Goal: Task Accomplishment & Management: Complete application form

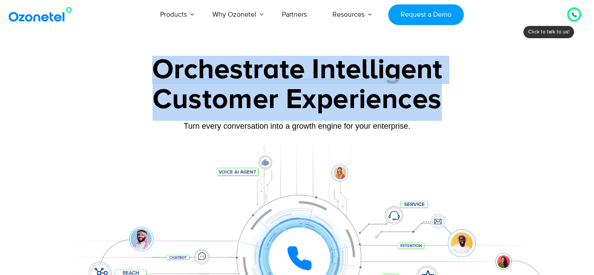
drag, startPoint x: 160, startPoint y: 69, endPoint x: 442, endPoint y: 100, distance: 283.4
click at [442, 100] on div "Orchestrate Intelligent Customer Experiences Turn every conversation into a gro…" at bounding box center [297, 201] width 550 height 291
click at [350, 84] on div "Customer Experiences" at bounding box center [297, 100] width 550 height 42
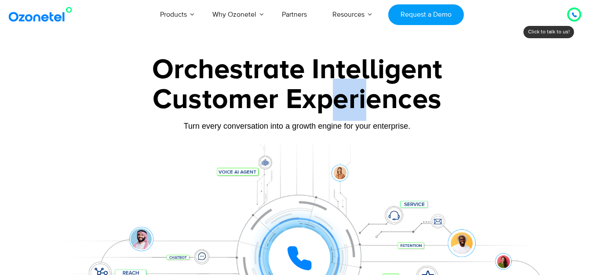
drag, startPoint x: 332, startPoint y: 98, endPoint x: 367, endPoint y: 96, distance: 34.8
click at [367, 96] on div "Customer Experiences" at bounding box center [297, 100] width 550 height 42
click at [372, 96] on div "Customer Experiences" at bounding box center [297, 100] width 550 height 42
drag, startPoint x: 315, startPoint y: 102, endPoint x: 356, endPoint y: 101, distance: 40.9
click at [353, 102] on div "Customer Experiences" at bounding box center [297, 100] width 550 height 42
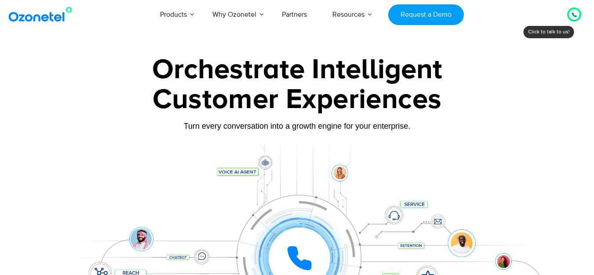
drag, startPoint x: 356, startPoint y: 101, endPoint x: 283, endPoint y: 101, distance: 73.4
click at [357, 101] on div "Customer Experiences" at bounding box center [297, 100] width 550 height 42
drag, startPoint x: 264, startPoint y: 102, endPoint x: 301, endPoint y: 100, distance: 36.6
click at [296, 100] on div "Customer Experiences" at bounding box center [297, 100] width 550 height 42
click at [321, 100] on div "Customer Experiences" at bounding box center [297, 100] width 550 height 42
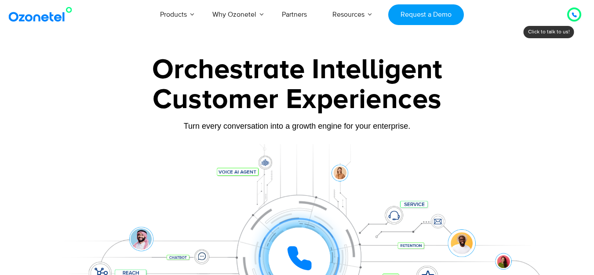
click at [294, 99] on div "Customer Experiences" at bounding box center [297, 100] width 550 height 42
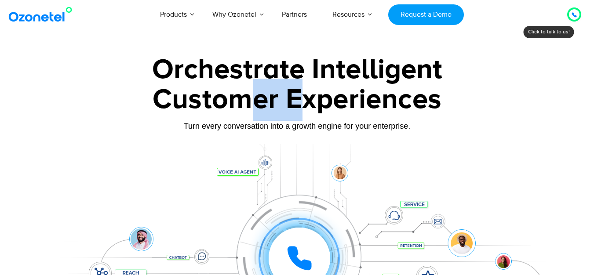
click at [300, 99] on div "Customer Experiences" at bounding box center [297, 100] width 550 height 42
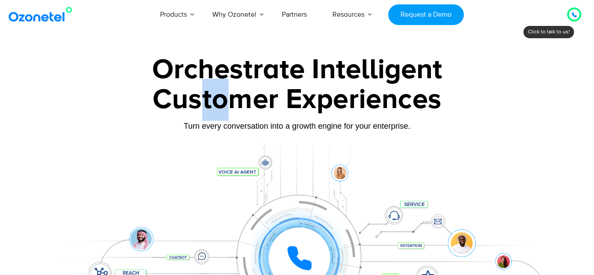
drag, startPoint x: 207, startPoint y: 106, endPoint x: 309, endPoint y: 106, distance: 102.0
click at [286, 106] on div "Customer Experiences" at bounding box center [297, 100] width 550 height 42
click at [309, 106] on div "Customer Experiences" at bounding box center [297, 100] width 550 height 42
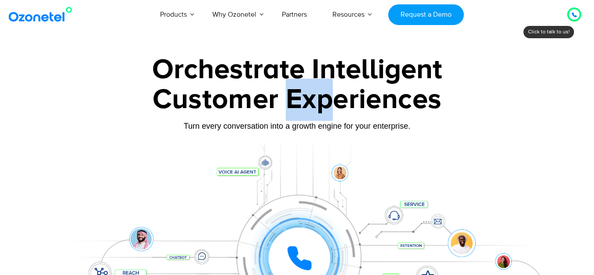
drag, startPoint x: 291, startPoint y: 107, endPoint x: 334, endPoint y: 104, distance: 42.4
click at [331, 104] on div "Customer Experiences" at bounding box center [297, 100] width 550 height 42
click at [334, 104] on div "Customer Experiences" at bounding box center [297, 100] width 550 height 42
drag, startPoint x: 306, startPoint y: 103, endPoint x: 350, endPoint y: 103, distance: 43.1
click at [341, 103] on div "Customer Experiences" at bounding box center [297, 100] width 550 height 42
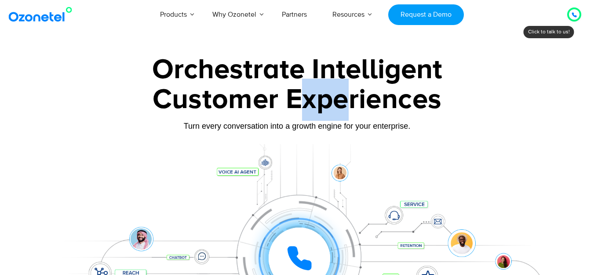
click at [350, 103] on div "Customer Experiences" at bounding box center [297, 100] width 550 height 42
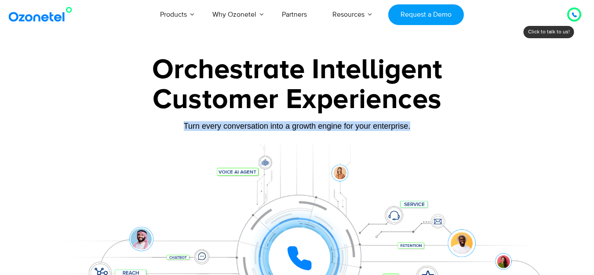
drag, startPoint x: 189, startPoint y: 125, endPoint x: 424, endPoint y: 129, distance: 234.8
click at [424, 129] on div "Turn every conversation into a growth engine for your enterprise." at bounding box center [297, 126] width 550 height 10
click at [427, 129] on div "Turn every conversation into a growth engine for your enterprise." at bounding box center [297, 126] width 550 height 10
drag, startPoint x: 416, startPoint y: 127, endPoint x: 181, endPoint y: 126, distance: 235.7
click at [181, 126] on div "Turn every conversation into a growth engine for your enterprise." at bounding box center [297, 126] width 550 height 10
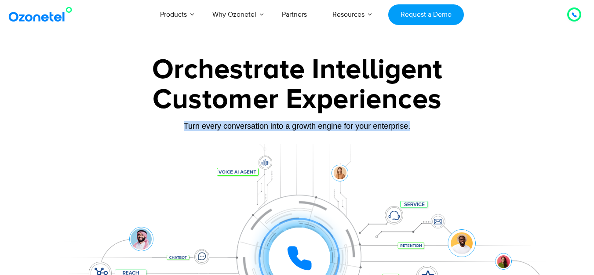
click at [273, 124] on div "Turn every conversation into a growth engine for your enterprise." at bounding box center [297, 126] width 550 height 10
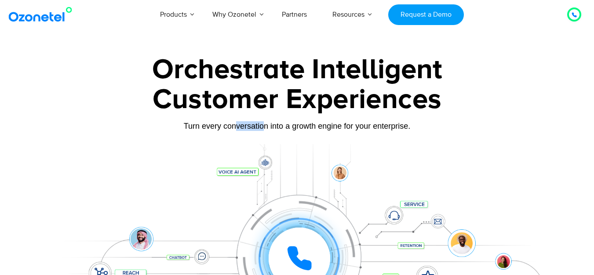
drag, startPoint x: 296, startPoint y: 124, endPoint x: 357, endPoint y: 123, distance: 60.2
click at [342, 123] on div "Turn every conversation into a growth engine for your enterprise." at bounding box center [297, 126] width 550 height 10
click at [357, 123] on div "Turn every conversation into a growth engine for your enterprise." at bounding box center [297, 126] width 550 height 10
drag, startPoint x: 316, startPoint y: 128, endPoint x: 355, endPoint y: 130, distance: 39.2
click at [350, 128] on div "Turn every conversation into a growth engine for your enterprise." at bounding box center [297, 126] width 550 height 10
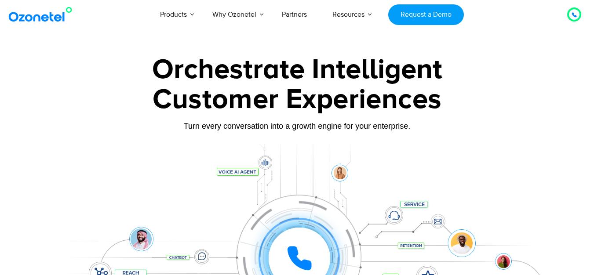
click at [356, 130] on div "Turn every conversation into a growth engine for your enterprise." at bounding box center [297, 126] width 550 height 10
click at [352, 127] on div "Turn every conversation into a growth engine for your enterprise." at bounding box center [297, 126] width 550 height 10
click at [365, 128] on div "Turn every conversation into a growth engine for your enterprise." at bounding box center [297, 126] width 550 height 10
drag, startPoint x: 298, startPoint y: 128, endPoint x: 386, endPoint y: 133, distance: 88.9
click at [377, 132] on div "Turn every conversation into a growth engine for your enterprise." at bounding box center [297, 132] width 550 height 5
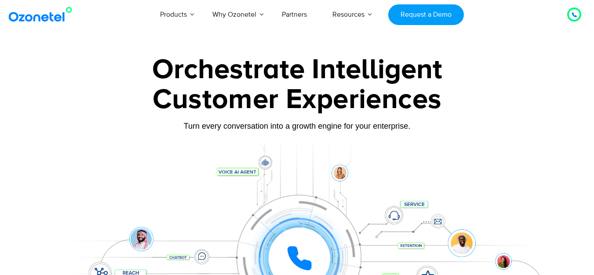
click at [386, 133] on div "Turn every conversation into a growth engine for your enterprise." at bounding box center [297, 132] width 550 height 5
drag, startPoint x: 364, startPoint y: 129, endPoint x: 384, endPoint y: 129, distance: 20.2
click at [383, 129] on div "Turn every conversation into a growth engine for your enterprise." at bounding box center [297, 126] width 550 height 10
click at [384, 129] on div "Turn every conversation into a growth engine for your enterprise." at bounding box center [297, 126] width 550 height 10
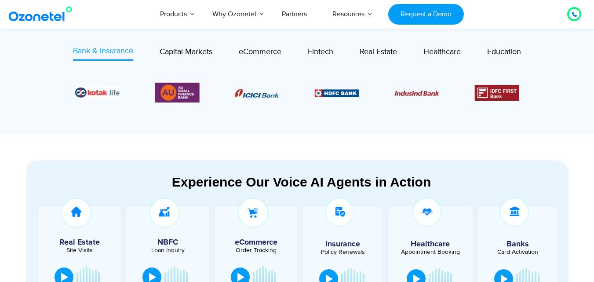
scroll to position [352, 0]
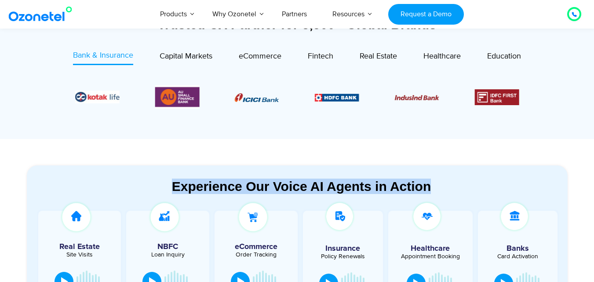
drag, startPoint x: 174, startPoint y: 182, endPoint x: 433, endPoint y: 186, distance: 259.9
click at [433, 186] on div "Experience Our Voice AI Agents in Action" at bounding box center [302, 185] width 532 height 15
click at [424, 183] on div "Experience Our Voice AI Agents in Action" at bounding box center [302, 185] width 532 height 15
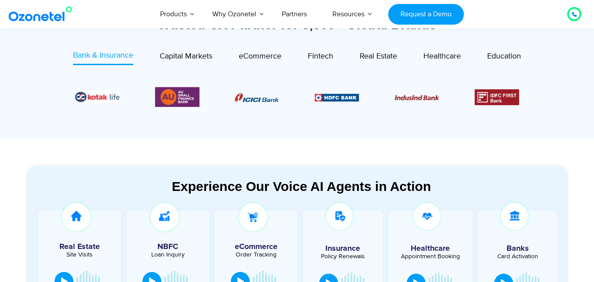
drag, startPoint x: 389, startPoint y: 179, endPoint x: 403, endPoint y: 182, distance: 13.9
click at [397, 182] on div "Experience Our Voice AI Agents in Action" at bounding box center [302, 185] width 532 height 15
click at [403, 182] on div "Experience Our Voice AI Agents in Action" at bounding box center [302, 185] width 532 height 15
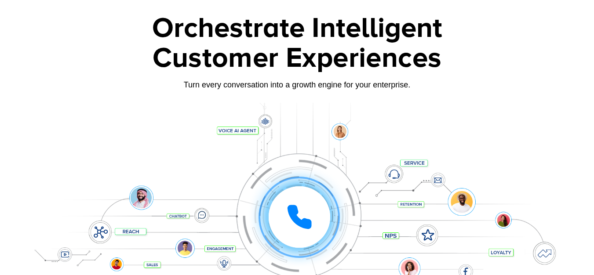
scroll to position [0, 0]
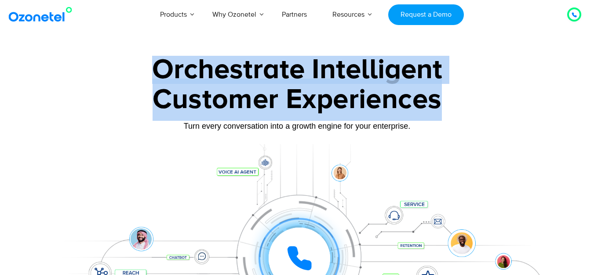
drag, startPoint x: 161, startPoint y: 64, endPoint x: 444, endPoint y: 102, distance: 285.6
click at [444, 102] on div "Orchestrate Intelligent Customer Experiences Turn every conversation into a gro…" at bounding box center [297, 201] width 550 height 291
click at [405, 102] on div "Customer Experiences" at bounding box center [297, 100] width 550 height 42
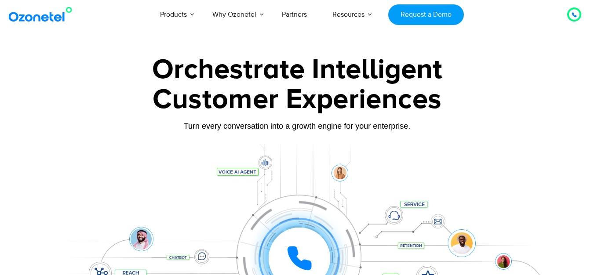
drag, startPoint x: 348, startPoint y: 102, endPoint x: 376, endPoint y: 102, distance: 28.1
click at [365, 102] on div "Customer Experiences" at bounding box center [297, 100] width 550 height 42
click at [384, 102] on div "Customer Experiences" at bounding box center [297, 100] width 550 height 42
drag, startPoint x: 310, startPoint y: 102, endPoint x: 355, endPoint y: 106, distance: 45.9
click at [346, 106] on div "Customer Experiences" at bounding box center [297, 100] width 550 height 42
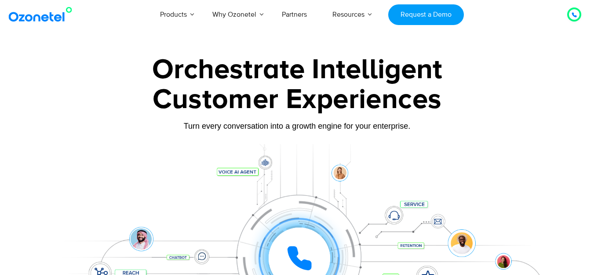
click at [357, 106] on div "Customer Experiences" at bounding box center [297, 100] width 550 height 42
drag, startPoint x: 303, startPoint y: 100, endPoint x: 350, endPoint y: 100, distance: 46.2
click at [343, 100] on div "Customer Experiences" at bounding box center [297, 100] width 550 height 42
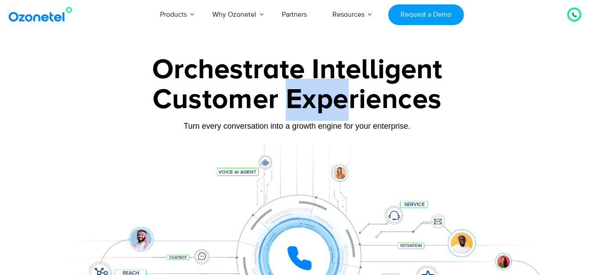
click at [350, 100] on div "Customer Experiences" at bounding box center [297, 100] width 550 height 42
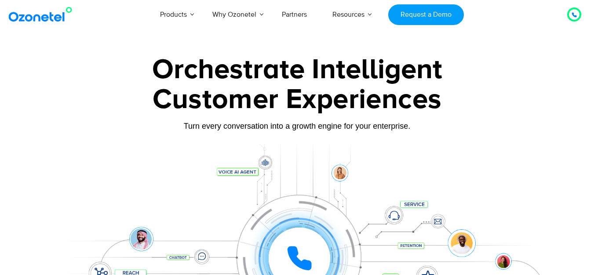
drag, startPoint x: 284, startPoint y: 97, endPoint x: 329, endPoint y: 98, distance: 44.9
click at [313, 98] on div "Customer Experiences" at bounding box center [297, 100] width 550 height 42
click at [329, 98] on div "Customer Experiences" at bounding box center [297, 100] width 550 height 42
click at [327, 96] on div "Customer Experiences" at bounding box center [297, 100] width 550 height 42
click at [336, 96] on div "Customer Experiences" at bounding box center [297, 100] width 550 height 42
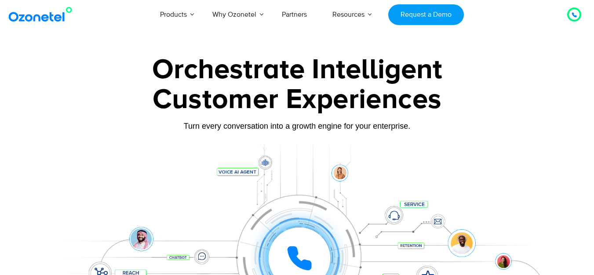
click at [333, 97] on div "Customer Experiences" at bounding box center [297, 100] width 550 height 42
click at [344, 98] on div "Customer Experiences" at bounding box center [297, 100] width 550 height 42
drag, startPoint x: 339, startPoint y: 99, endPoint x: 371, endPoint y: 100, distance: 31.2
click at [353, 100] on div "Customer Experiences" at bounding box center [297, 100] width 550 height 42
click at [372, 101] on div "Customer Experiences" at bounding box center [297, 100] width 550 height 42
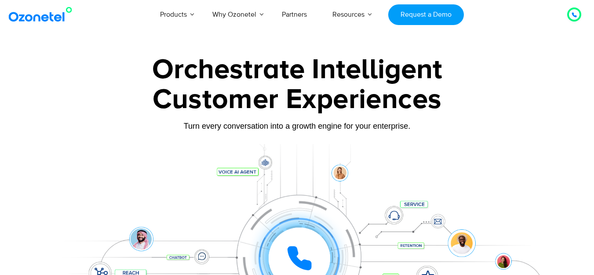
click at [353, 104] on div "Customer Experiences" at bounding box center [297, 100] width 550 height 42
click at [366, 105] on div "Customer Experiences" at bounding box center [297, 100] width 550 height 42
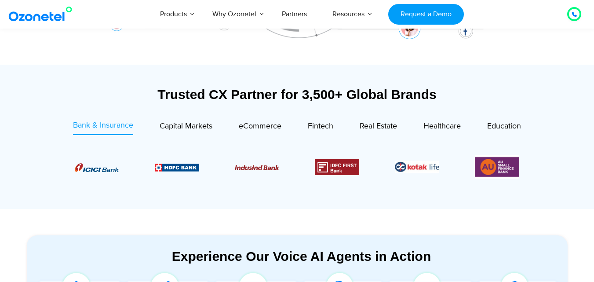
scroll to position [220, 0]
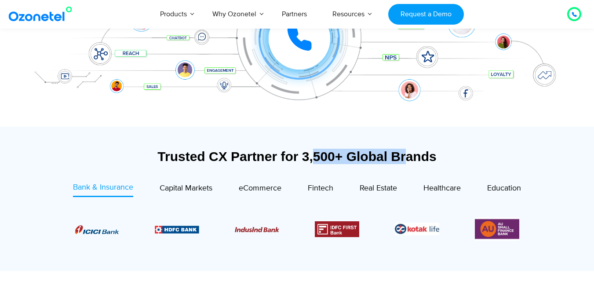
drag, startPoint x: 311, startPoint y: 159, endPoint x: 417, endPoint y: 153, distance: 106.1
click at [406, 155] on div "Trusted CX Partner for 3,500+ Global Brands" at bounding box center [297, 156] width 541 height 15
click at [417, 153] on div "Trusted CX Partner for 3,500+ Global Brands" at bounding box center [297, 156] width 541 height 15
click at [405, 155] on div "Trusted CX Partner for 3,500+ Global Brands" at bounding box center [297, 156] width 541 height 15
click at [413, 156] on div "Trusted CX Partner for 3,500+ Global Brands" at bounding box center [297, 156] width 541 height 15
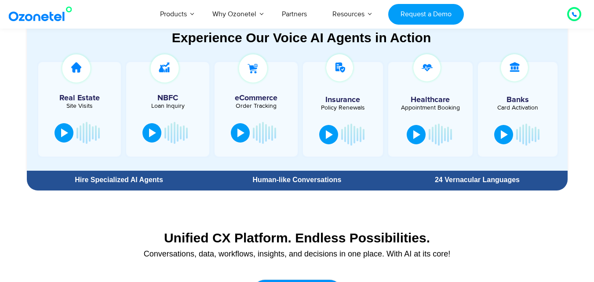
scroll to position [440, 0]
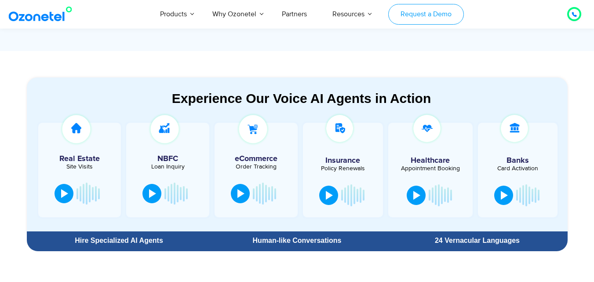
click at [424, 12] on link "Request a Demo" at bounding box center [425, 14] width 75 height 21
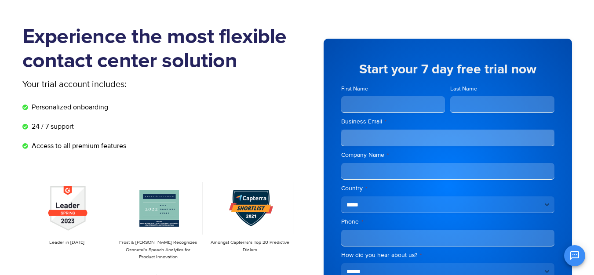
click at [373, 103] on input "First Name" at bounding box center [393, 104] width 104 height 17
type input "*****"
click at [483, 106] on input "Last Name" at bounding box center [502, 104] width 104 height 17
type input "*"
type input "*****"
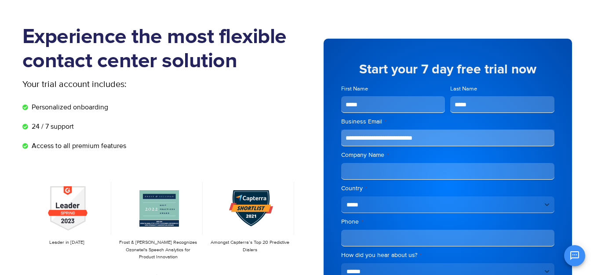
type input "**********"
click at [374, 241] on input "Phone *" at bounding box center [447, 238] width 213 height 17
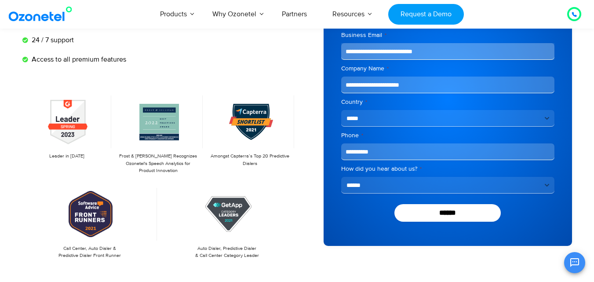
scroll to position [132, 0]
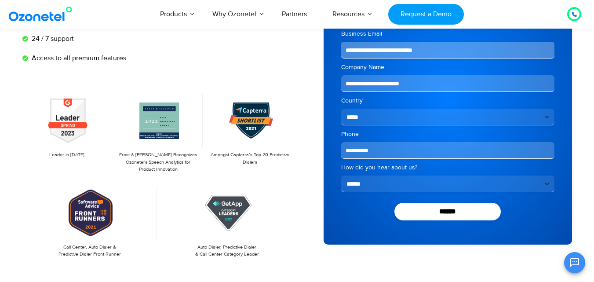
type input "**********"
click at [355, 185] on select "**********" at bounding box center [447, 183] width 213 height 17
select select "*****"
click at [341, 175] on select "**********" at bounding box center [447, 183] width 213 height 17
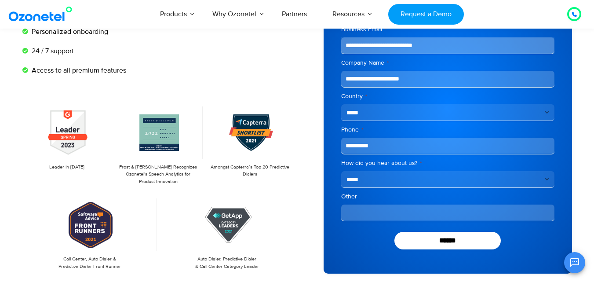
scroll to position [144, 0]
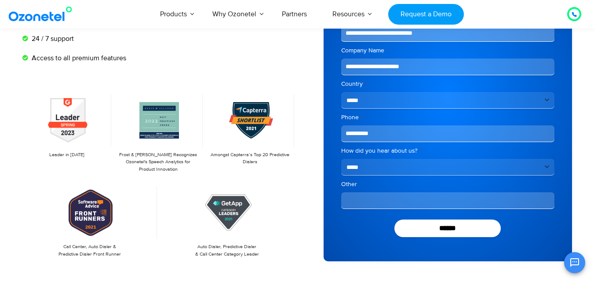
click at [397, 204] on input "Other" at bounding box center [447, 200] width 213 height 17
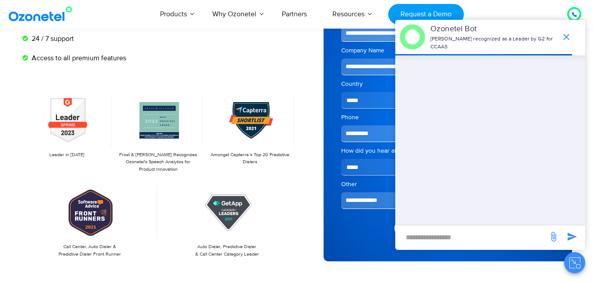
type input "**********"
click at [361, 232] on div "******" at bounding box center [447, 228] width 213 height 18
click at [566, 38] on icon "end chat or minimize" at bounding box center [566, 37] width 6 height 6
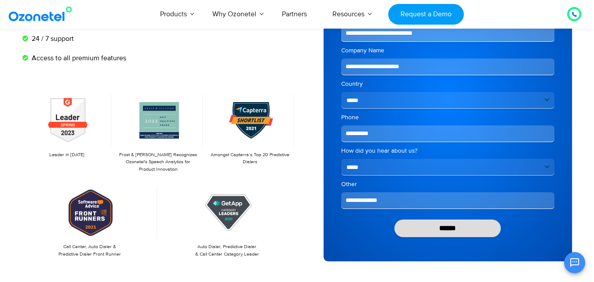
click at [460, 229] on input "******" at bounding box center [447, 228] width 107 height 18
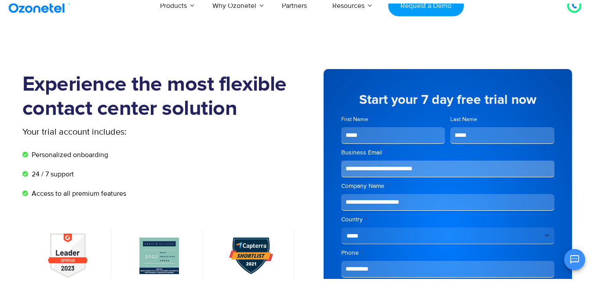
scroll to position [188, 0]
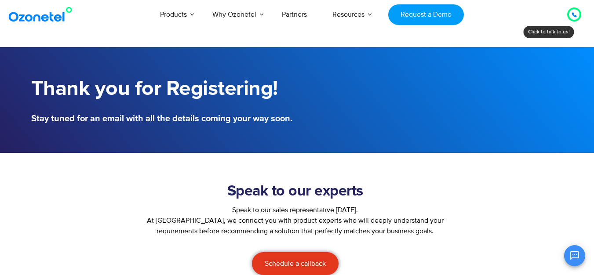
click at [572, 19] on div at bounding box center [574, 14] width 5 height 11
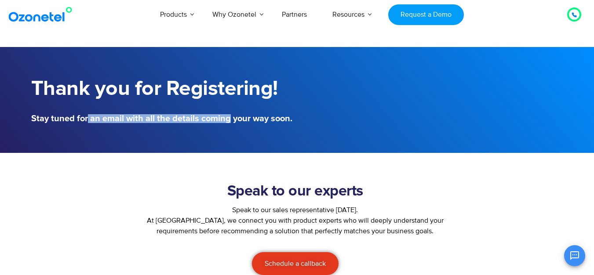
drag, startPoint x: 89, startPoint y: 120, endPoint x: 257, endPoint y: 121, distance: 168.4
click at [252, 121] on h5 "Stay tuned for an email with all the details coming your way soon." at bounding box center [162, 118] width 262 height 9
click at [266, 121] on h5 "Stay tuned for an email with all the details coming your way soon." at bounding box center [162, 118] width 262 height 9
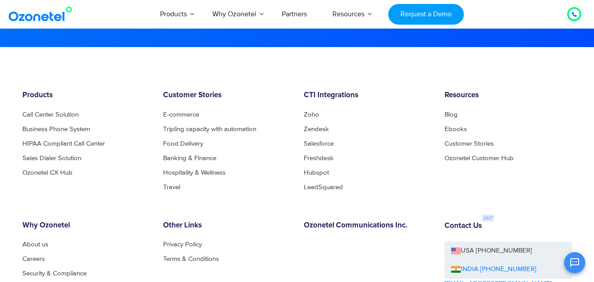
scroll to position [415, 0]
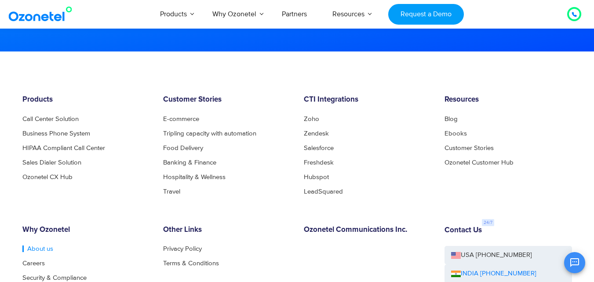
click at [35, 247] on link "About us" at bounding box center [37, 248] width 31 height 7
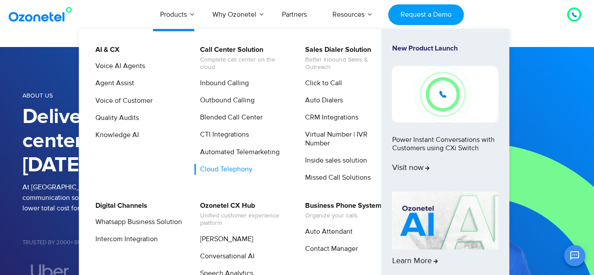
click at [220, 168] on link "Cloud Telephony" at bounding box center [223, 169] width 59 height 11
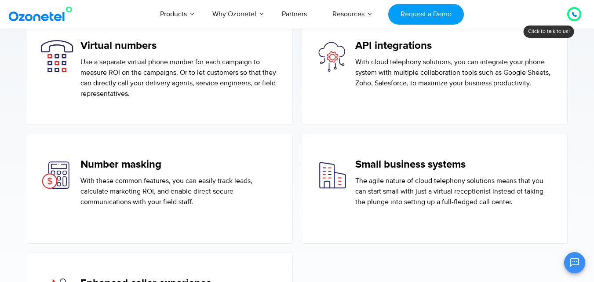
scroll to position [1363, 0]
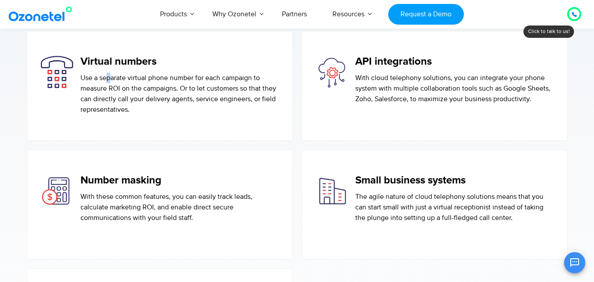
drag, startPoint x: 108, startPoint y: 82, endPoint x: 162, endPoint y: 91, distance: 54.4
click at [146, 87] on div "Virtual numbers Use a separate virtual phone number for each campaign to measur…" at bounding box center [179, 84] width 198 height 59
click at [162, 91] on p "Use a separate virtual phone number for each campaign to measure ROI on the cam…" at bounding box center [179, 94] width 198 height 42
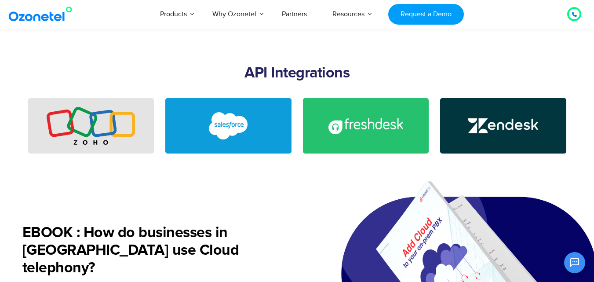
scroll to position [2066, 0]
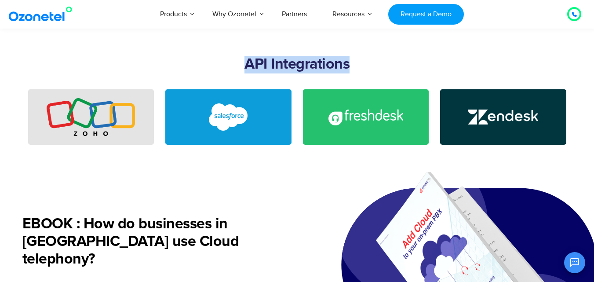
drag, startPoint x: 275, startPoint y: 73, endPoint x: 406, endPoint y: 76, distance: 131.5
click at [406, 76] on h2 "API Integrations" at bounding box center [297, 73] width 550 height 35
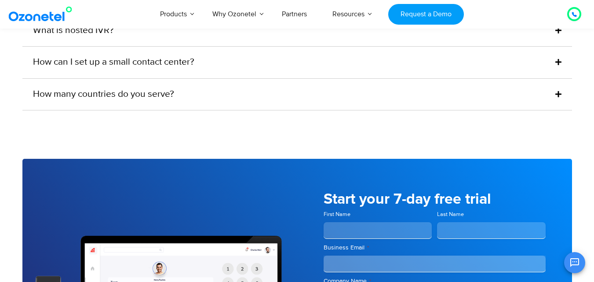
scroll to position [2682, 0]
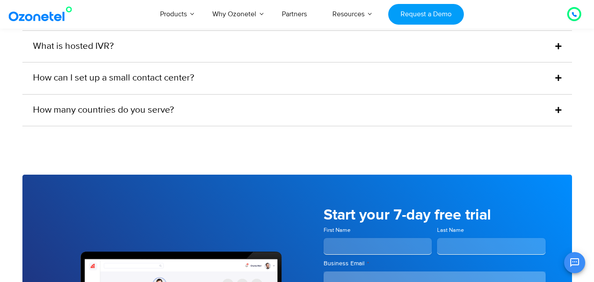
click at [138, 117] on link "How many countries do you serve?" at bounding box center [103, 110] width 141 height 14
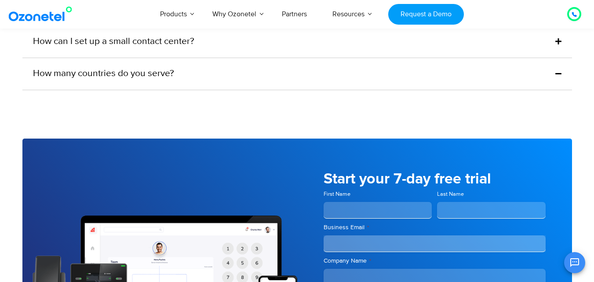
scroll to position [2645, 0]
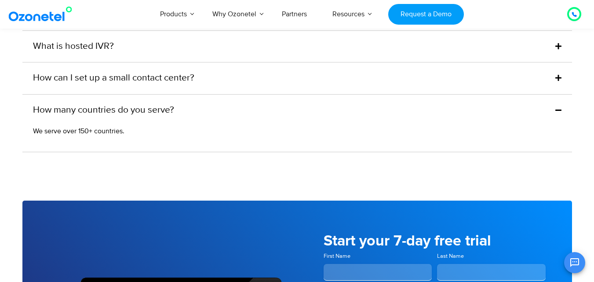
click at [140, 117] on link "How many countries do you serve?" at bounding box center [103, 110] width 141 height 14
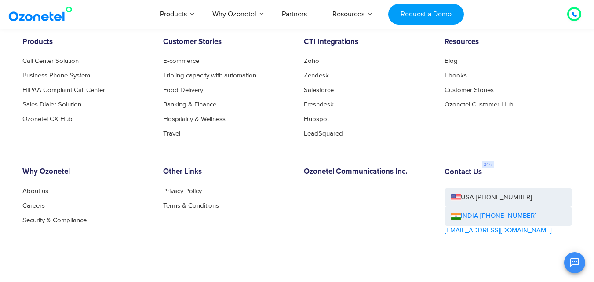
scroll to position [3525, 0]
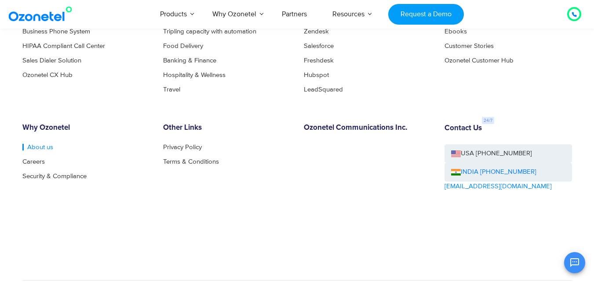
click at [42, 150] on link "About us" at bounding box center [37, 147] width 31 height 7
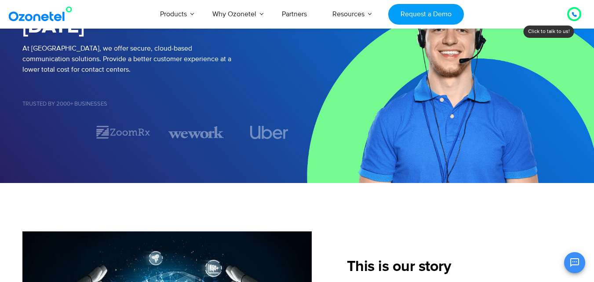
scroll to position [88, 0]
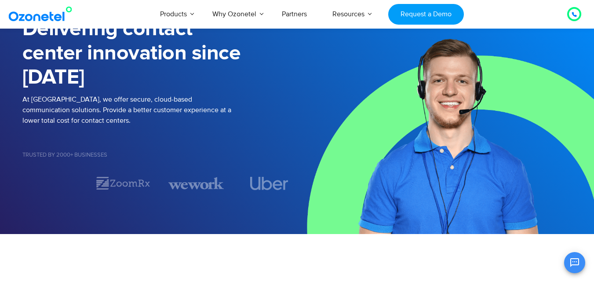
click at [577, 13] on div at bounding box center [574, 14] width 11 height 11
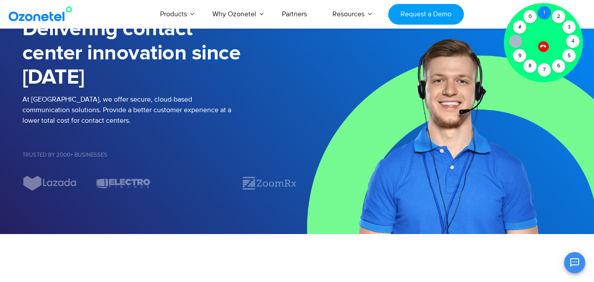
click at [546, 9] on div "1" at bounding box center [544, 12] width 13 height 13
click at [541, 47] on icon at bounding box center [543, 46] width 6 height 6
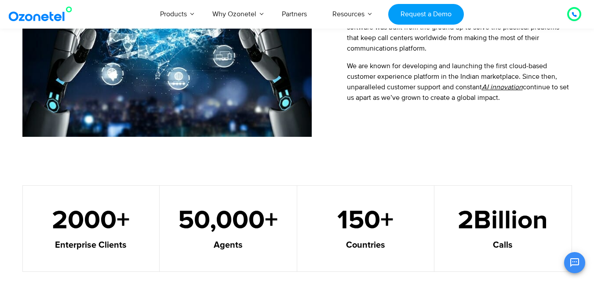
scroll to position [440, 0]
